Goal: Information Seeking & Learning: Compare options

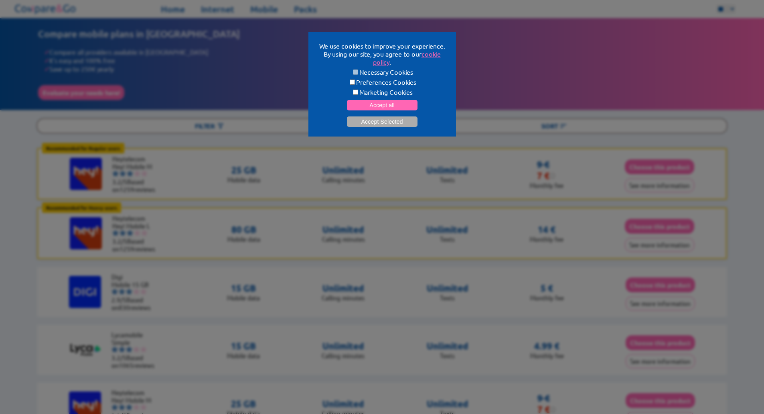
click at [362, 90] on label "Marketing Cookies" at bounding box center [382, 92] width 128 height 8
click at [362, 100] on button "Accept all" at bounding box center [382, 105] width 71 height 10
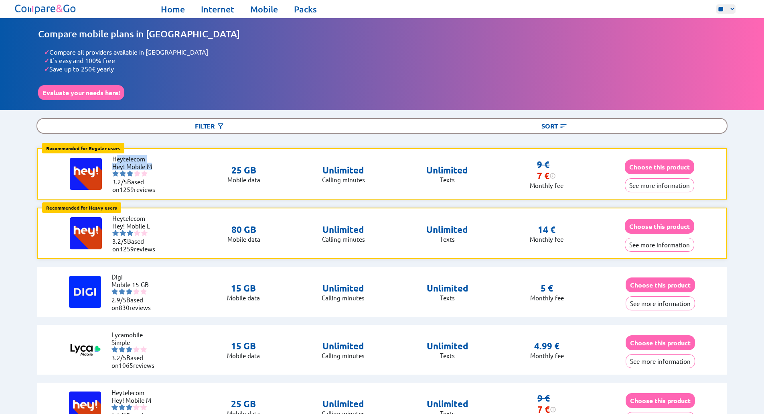
drag, startPoint x: 115, startPoint y: 158, endPoint x: 159, endPoint y: 166, distance: 44.9
click at [159, 166] on ul "Heytelecom Hey! Mobile M 3.2/5 Based on 1259 reviews" at bounding box center [136, 174] width 48 height 38
click at [172, 176] on div "Recommended for Regular users Regular users: Uses data for browsing, social med…" at bounding box center [382, 173] width 690 height 51
drag, startPoint x: 231, startPoint y: 169, endPoint x: 393, endPoint y: 182, distance: 162.2
click at [375, 183] on div "Recommended for Regular users Regular users: Uses data for browsing, social med…" at bounding box center [382, 173] width 690 height 51
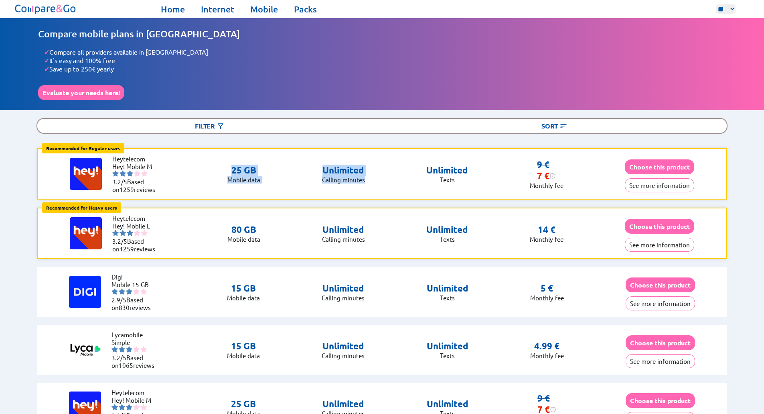
click at [393, 182] on div "Recommended for Regular users Regular users: Uses data for browsing, social med…" at bounding box center [382, 173] width 690 height 51
drag, startPoint x: 529, startPoint y: 185, endPoint x: 574, endPoint y: 185, distance: 44.9
click at [574, 185] on div "Recommended for Regular users Regular users: Uses data for browsing, social med…" at bounding box center [382, 173] width 690 height 51
click at [590, 186] on div "Recommended for Regular users Regular users: Uses data for browsing, social med…" at bounding box center [382, 173] width 690 height 51
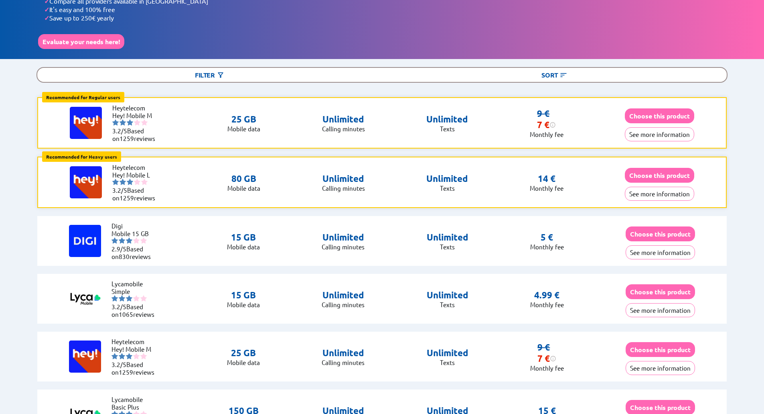
scroll to position [40, 0]
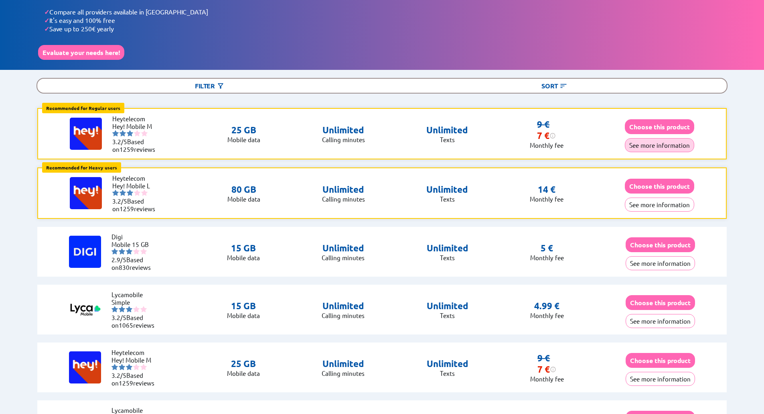
click at [636, 140] on button "See more information" at bounding box center [659, 145] width 69 height 14
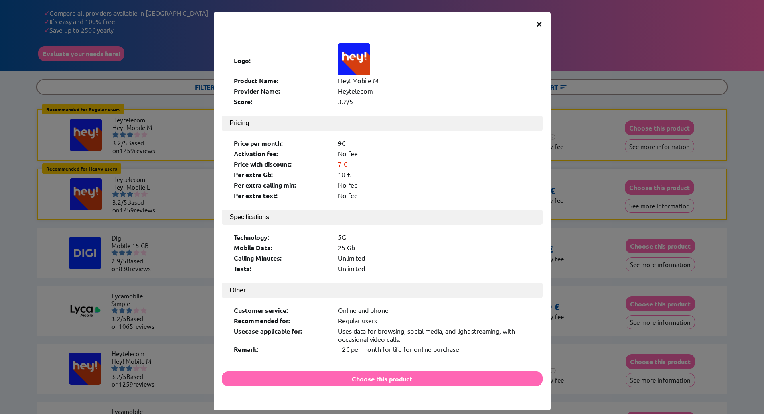
drag, startPoint x: 231, startPoint y: 141, endPoint x: 374, endPoint y: 184, distance: 149.1
click at [374, 184] on div "Price per month: 9 € Activation fee: No fee Price with discount: 7 € Per extra …" at bounding box center [382, 170] width 305 height 71
click at [236, 243] on div "Mobile Data:" at bounding box center [282, 247] width 96 height 8
drag, startPoint x: 236, startPoint y: 226, endPoint x: 370, endPoint y: 251, distance: 136.3
click at [370, 251] on div "Technology: 5G Mobile Data: 25 Gb Calling Minutes: Unlimited Texts: Unlimited" at bounding box center [382, 254] width 305 height 50
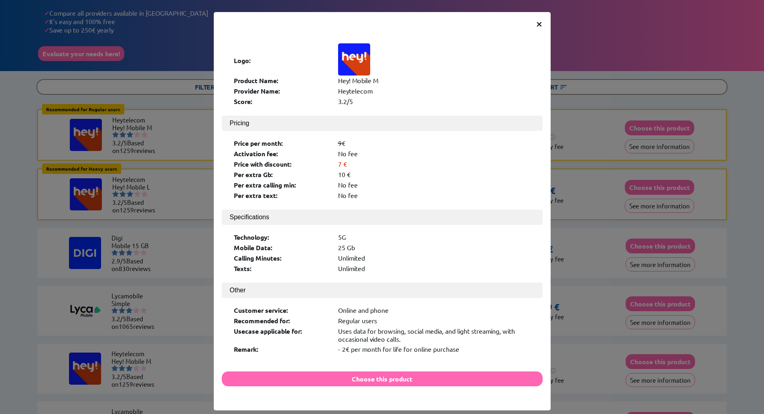
click at [370, 264] on div "Unlimited" at bounding box center [434, 268] width 193 height 8
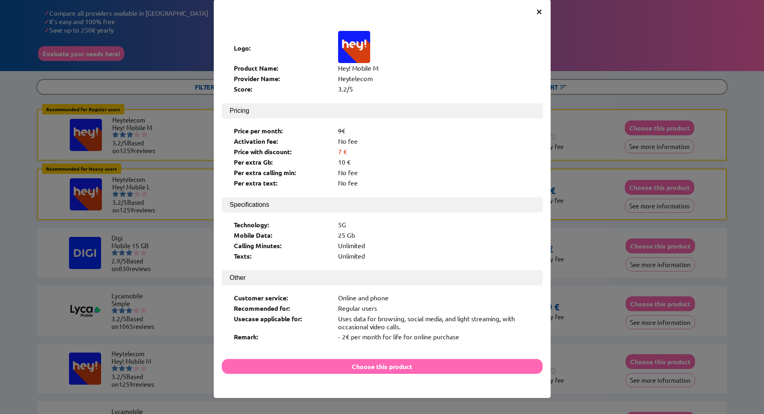
drag, startPoint x: 459, startPoint y: 318, endPoint x: 230, endPoint y: 53, distance: 349.9
click at [230, 53] on div "Logo: Product Name: Hey! Mobile M Provider Name: Heytelecom Score: 3.2/5 Pricin…" at bounding box center [382, 185] width 321 height 323
click at [429, 78] on div "Heytelecom" at bounding box center [434, 78] width 193 height 8
click at [537, 12] on span "×" at bounding box center [539, 11] width 7 height 14
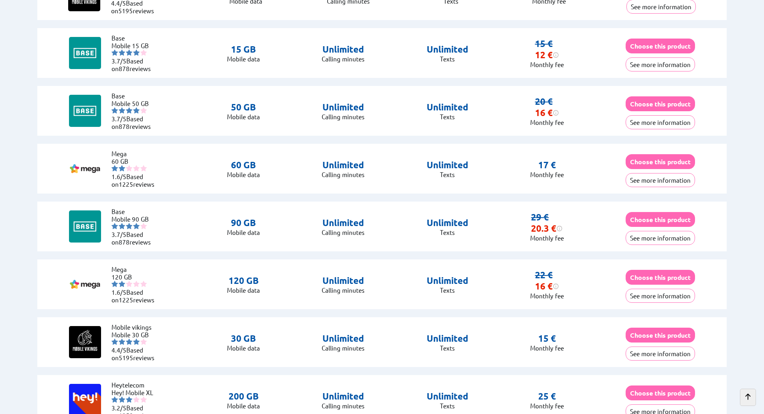
scroll to position [842, 0]
